Goal: Check status: Verify the current state of an ongoing process or item

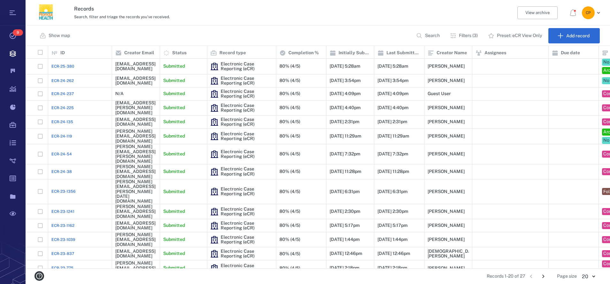
scroll to position [217, 579]
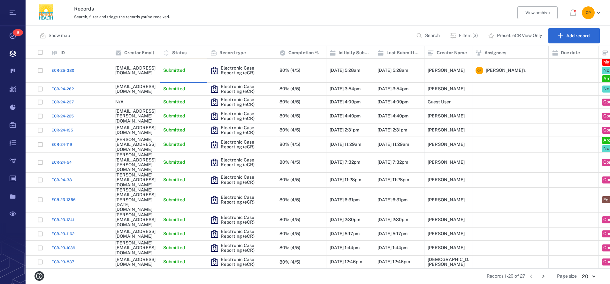
click at [207, 69] on div "Submitted" at bounding box center [183, 71] width 47 height 24
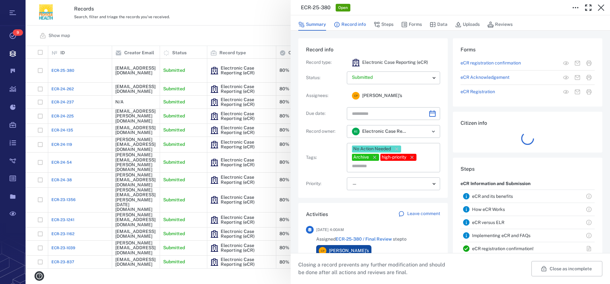
click at [361, 25] on button "Record info" at bounding box center [350, 25] width 32 height 12
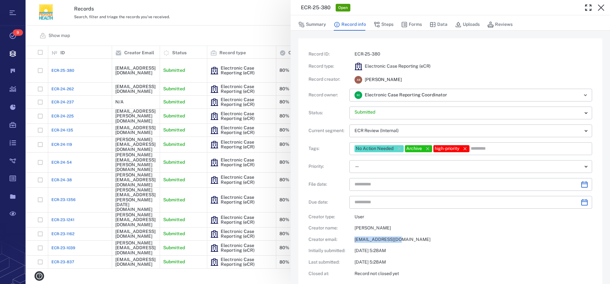
drag, startPoint x: 403, startPoint y: 239, endPoint x: 355, endPoint y: 241, distance: 48.6
click at [355, 241] on p "[EMAIL_ADDRESS][DOMAIN_NAME]" at bounding box center [474, 240] width 238 height 6
copy p "[EMAIL_ADDRESS][DOMAIN_NAME]"
drag, startPoint x: 383, startPoint y: 30, endPoint x: 385, endPoint y: 23, distance: 7.3
click at [385, 23] on div "Summary Record info Steps Forms Data Uploads Reviews" at bounding box center [451, 22] width 320 height 15
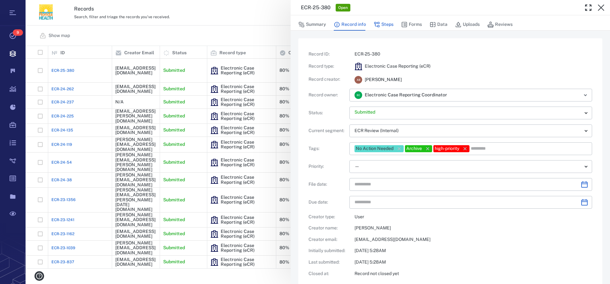
click at [385, 23] on button "Steps" at bounding box center [384, 25] width 20 height 12
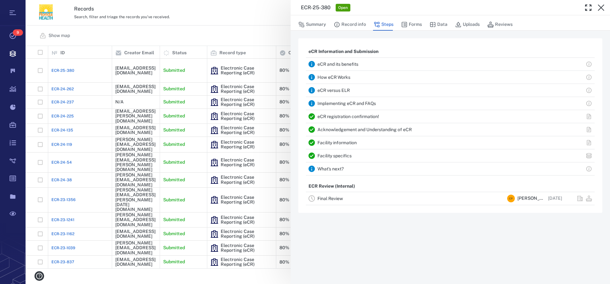
click at [336, 154] on link "Facility specifics" at bounding box center [335, 155] width 34 height 5
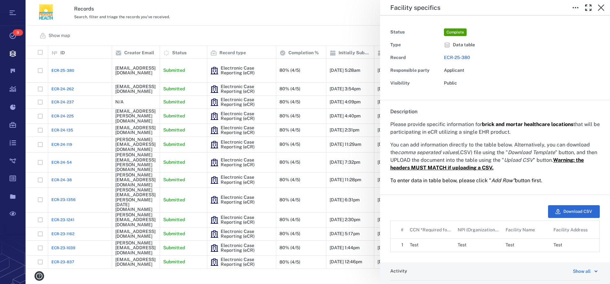
scroll to position [132, 0]
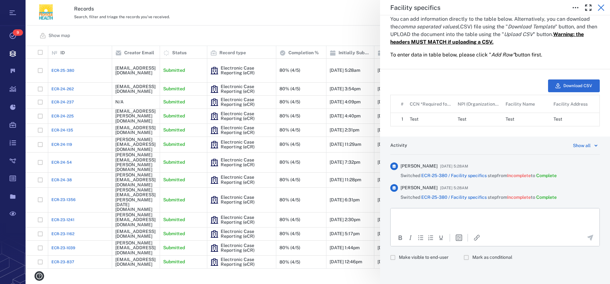
click at [605, 10] on icon "button" at bounding box center [602, 8] width 8 height 8
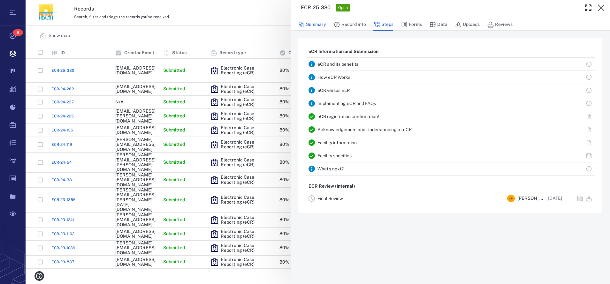
click at [323, 25] on button "Summary" at bounding box center [312, 25] width 28 height 12
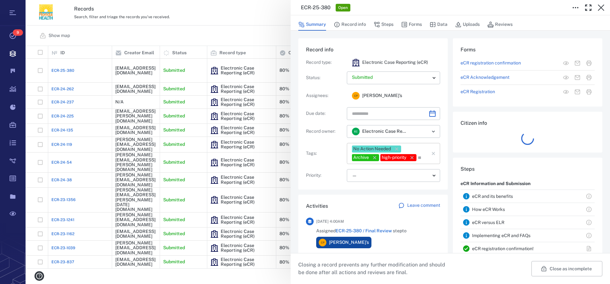
click at [398, 148] on icon "button" at bounding box center [397, 149] width 6 height 6
click at [397, 148] on icon "button" at bounding box center [397, 149] width 6 height 6
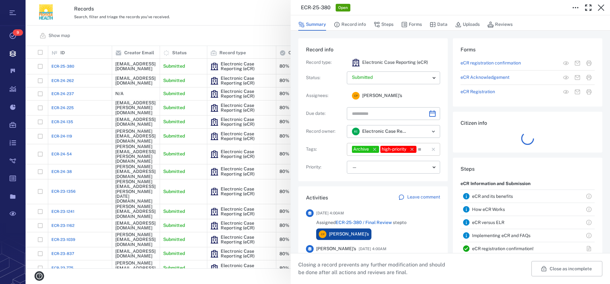
click at [376, 147] on icon "button" at bounding box center [375, 149] width 6 height 6
click at [386, 147] on icon "button" at bounding box center [384, 149] width 6 height 6
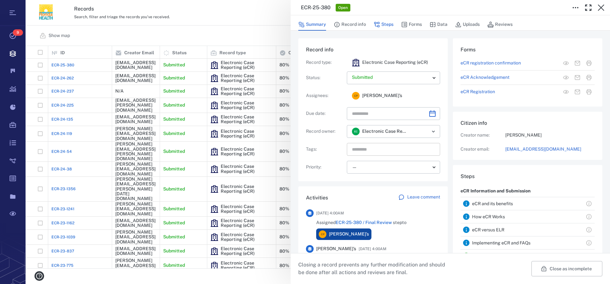
click at [385, 25] on button "Steps" at bounding box center [384, 25] width 20 height 12
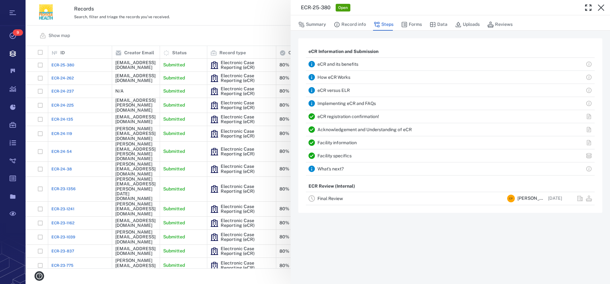
click at [333, 201] on link "Final Review" at bounding box center [331, 198] width 26 height 5
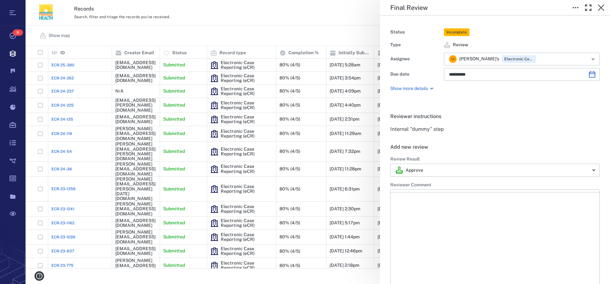
type input "**********"
click at [584, 59] on icon "Clear" at bounding box center [585, 59] width 3 height 3
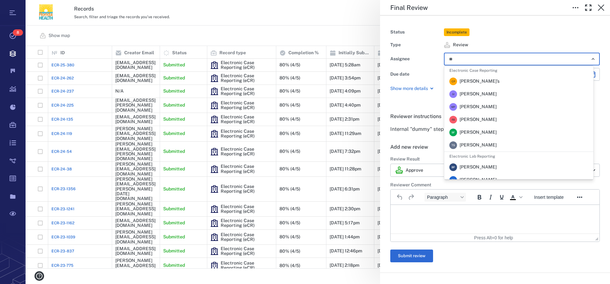
type input "***"
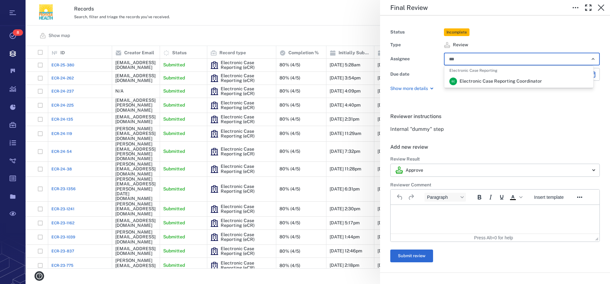
click at [479, 83] on span "Electronic Case Reporting Coordinator" at bounding box center [501, 81] width 82 height 6
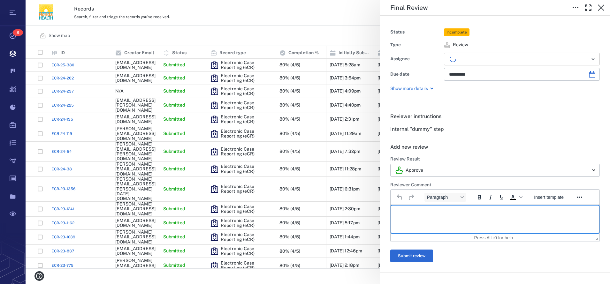
click at [419, 220] on html at bounding box center [495, 213] width 209 height 16
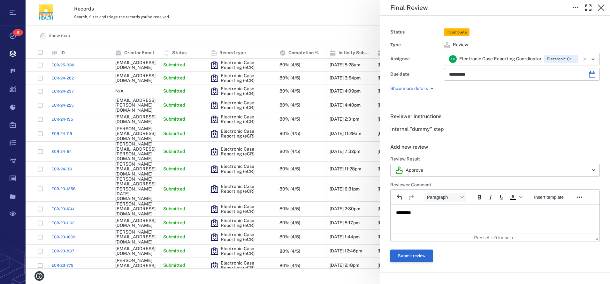
click at [407, 263] on button "Submit review" at bounding box center [412, 256] width 43 height 13
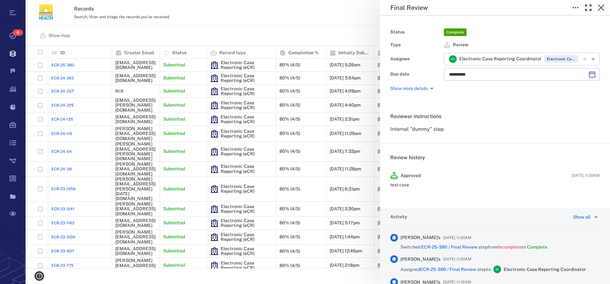
click at [286, 15] on div "**********" at bounding box center [318, 142] width 585 height 284
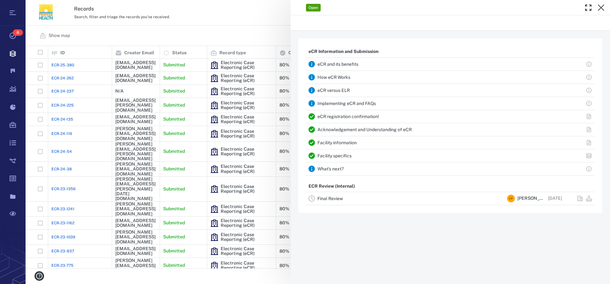
click at [286, 15] on div "Open eCR Information and Submission eCR and its benefits How eCR Works eCR vers…" at bounding box center [318, 142] width 585 height 284
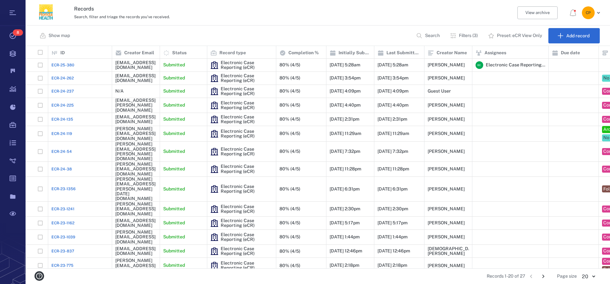
click at [286, 15] on div "Search, filter and triage the records you've received." at bounding box center [290, 17] width 432 height 8
